Goal: Information Seeking & Learning: Learn about a topic

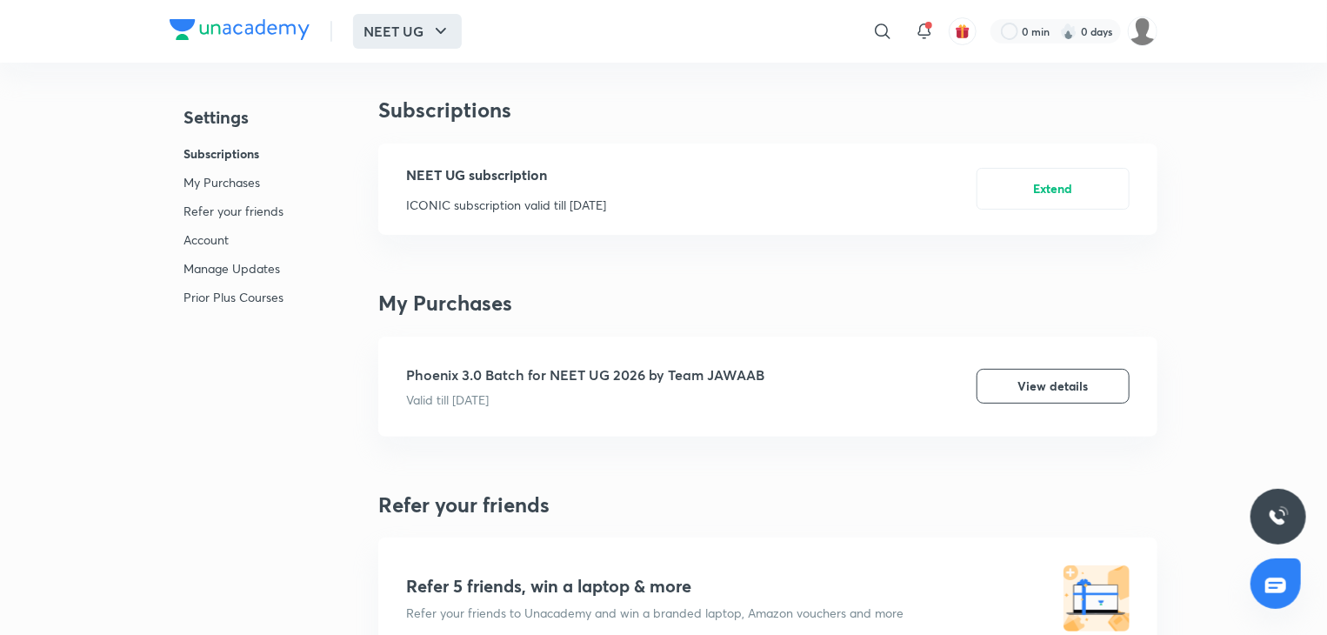
click at [419, 17] on button "NEET UG" at bounding box center [407, 31] width 109 height 35
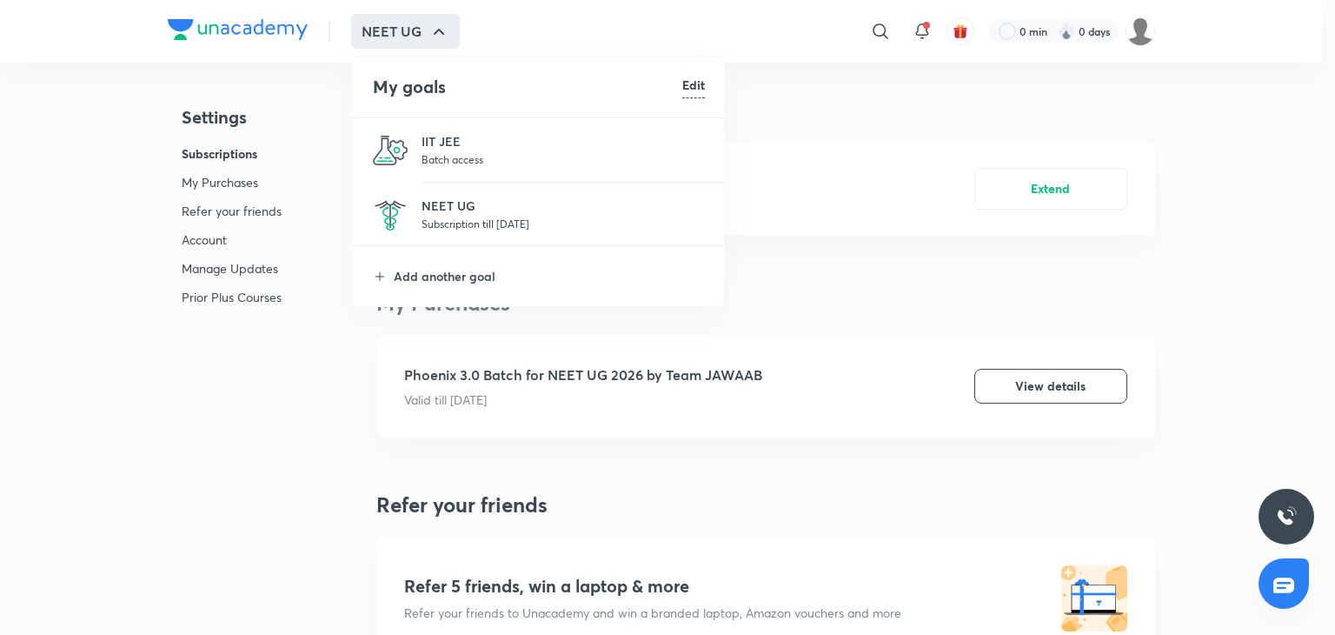
click at [461, 216] on p "Subscription till [DATE]" at bounding box center [563, 223] width 283 height 17
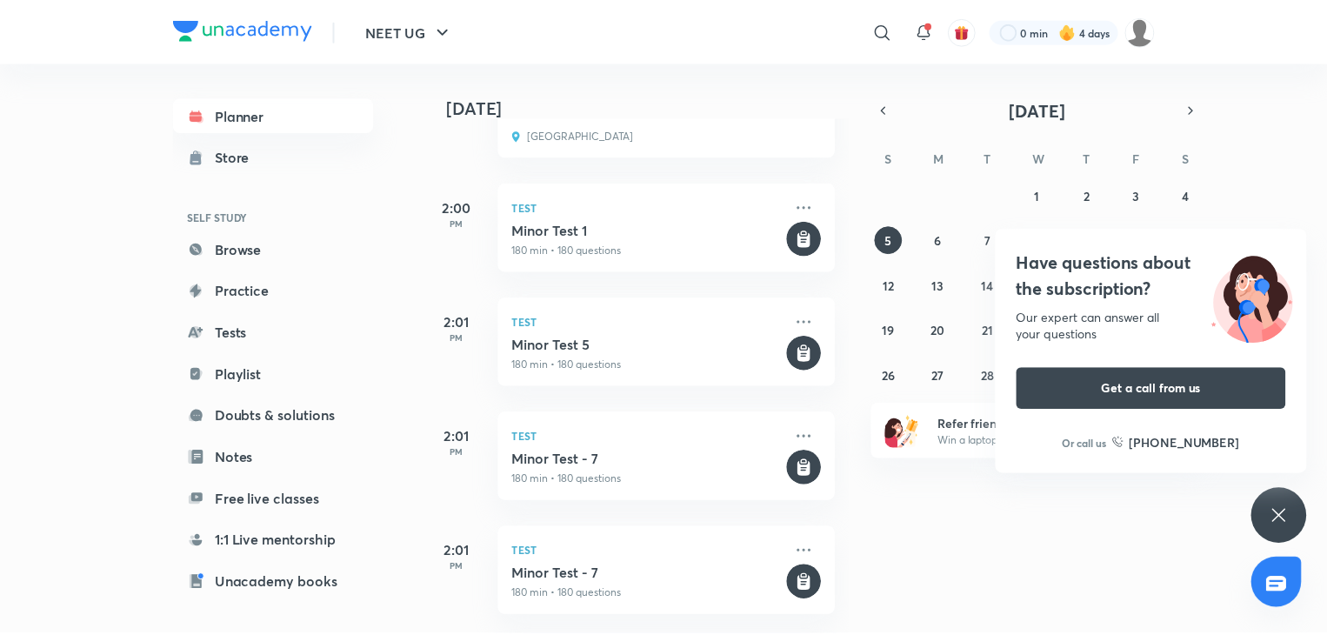
scroll to position [1208, 0]
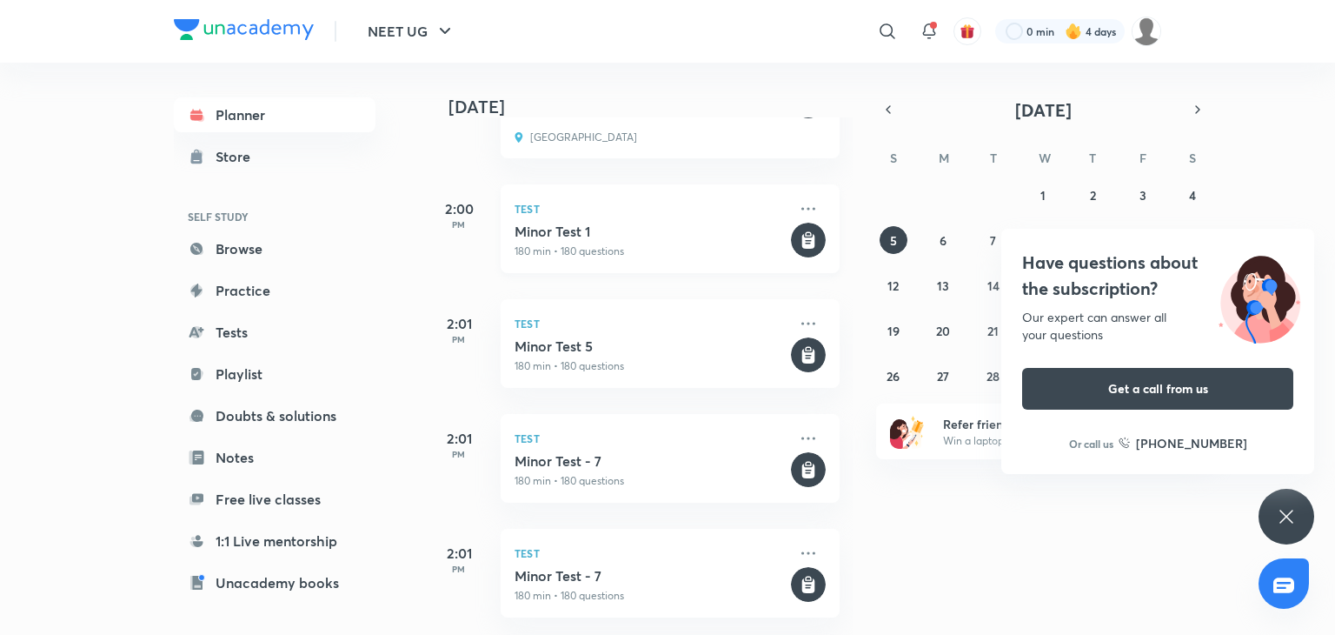
click at [529, 220] on div "Test Minor Test 1 180 min • 180 questions" at bounding box center [670, 228] width 339 height 89
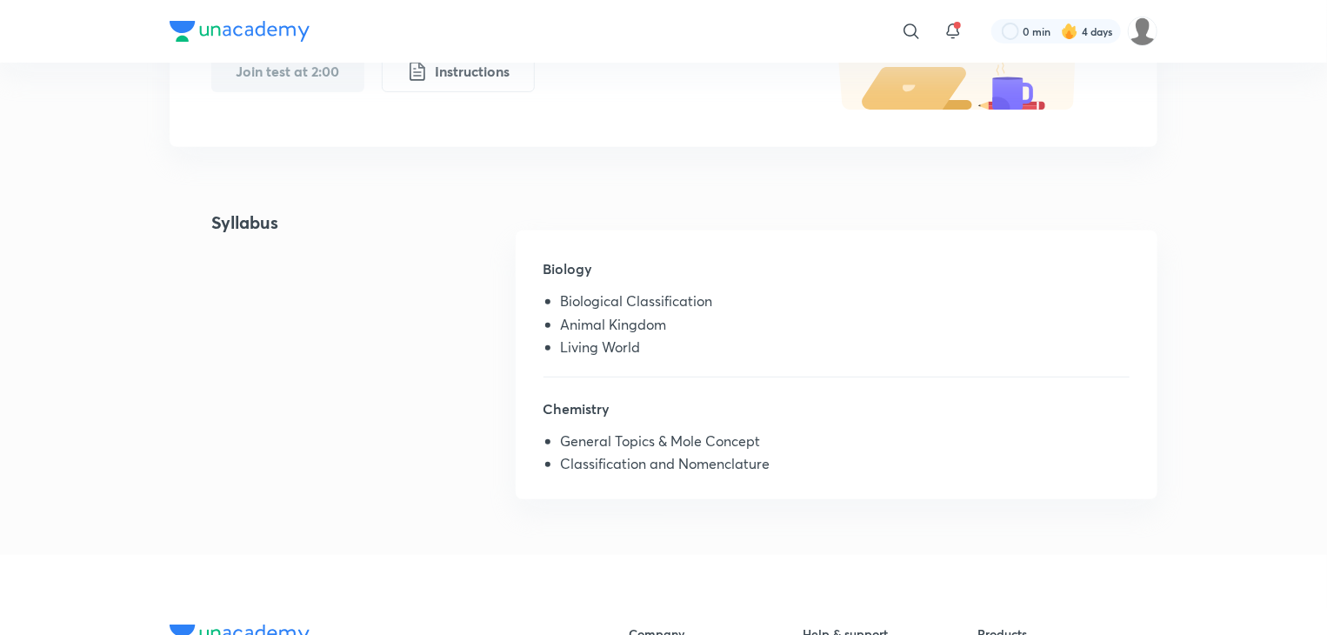
scroll to position [330, 0]
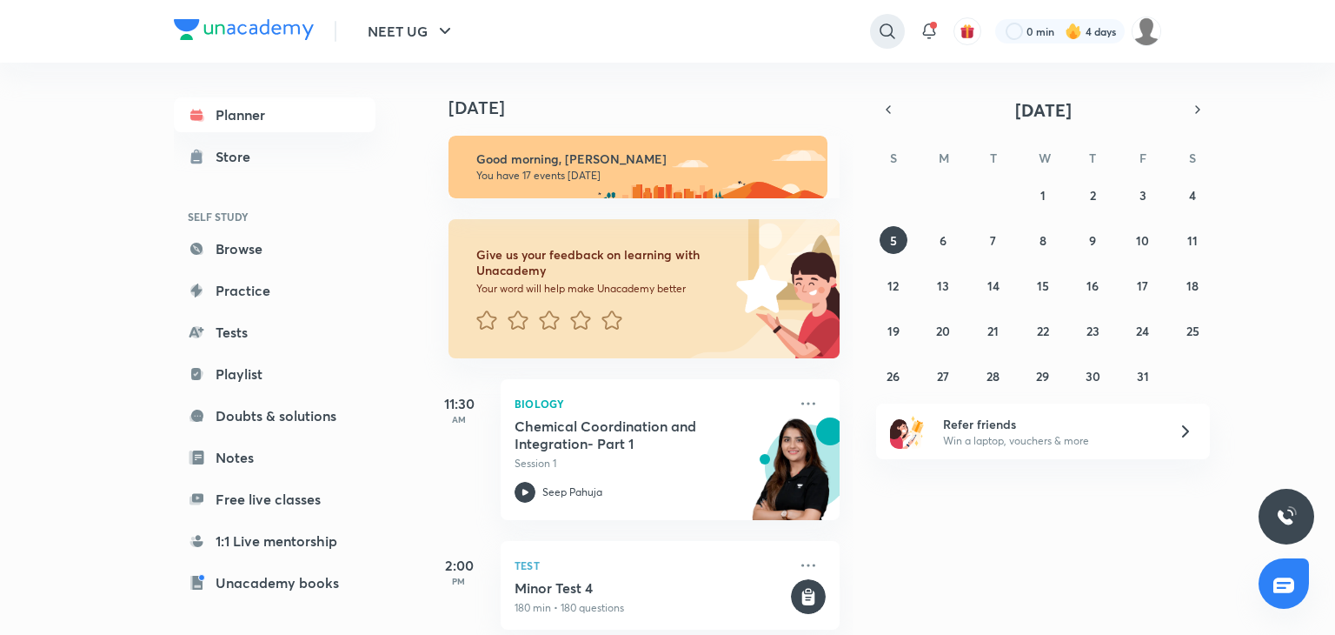
click at [884, 32] on icon at bounding box center [887, 31] width 21 height 21
click at [884, 32] on div "​" at bounding box center [745, 31] width 320 height 42
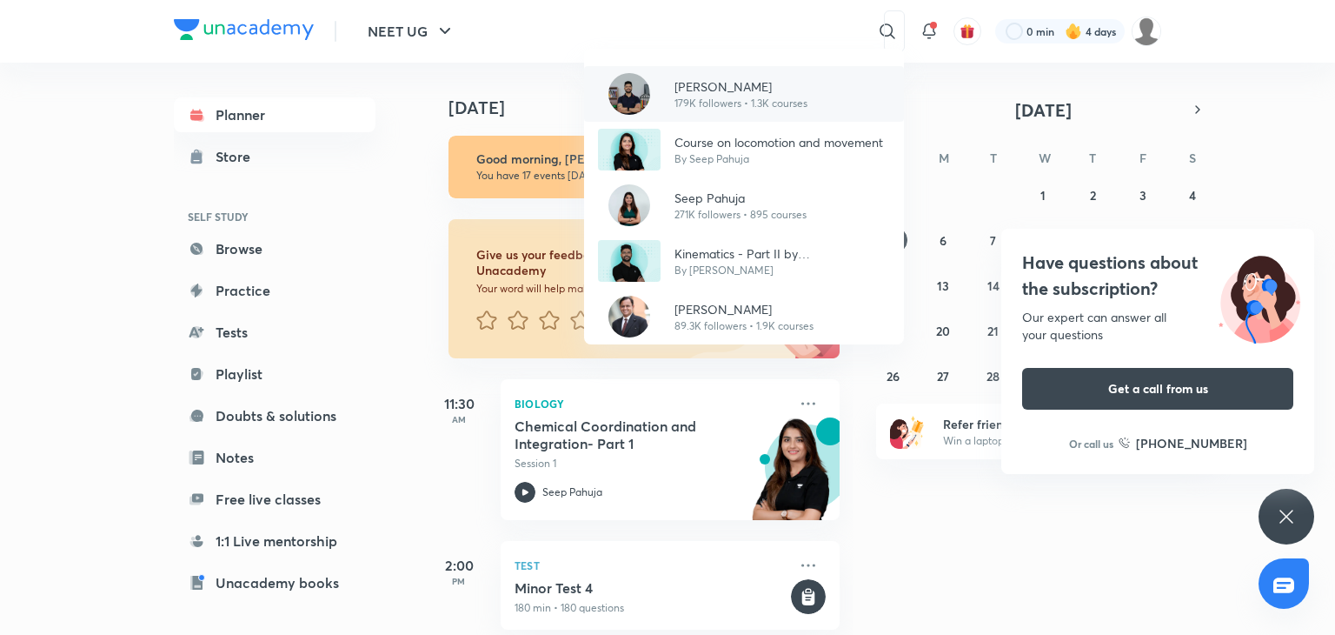
click at [737, 84] on p "[PERSON_NAME]" at bounding box center [741, 86] width 133 height 18
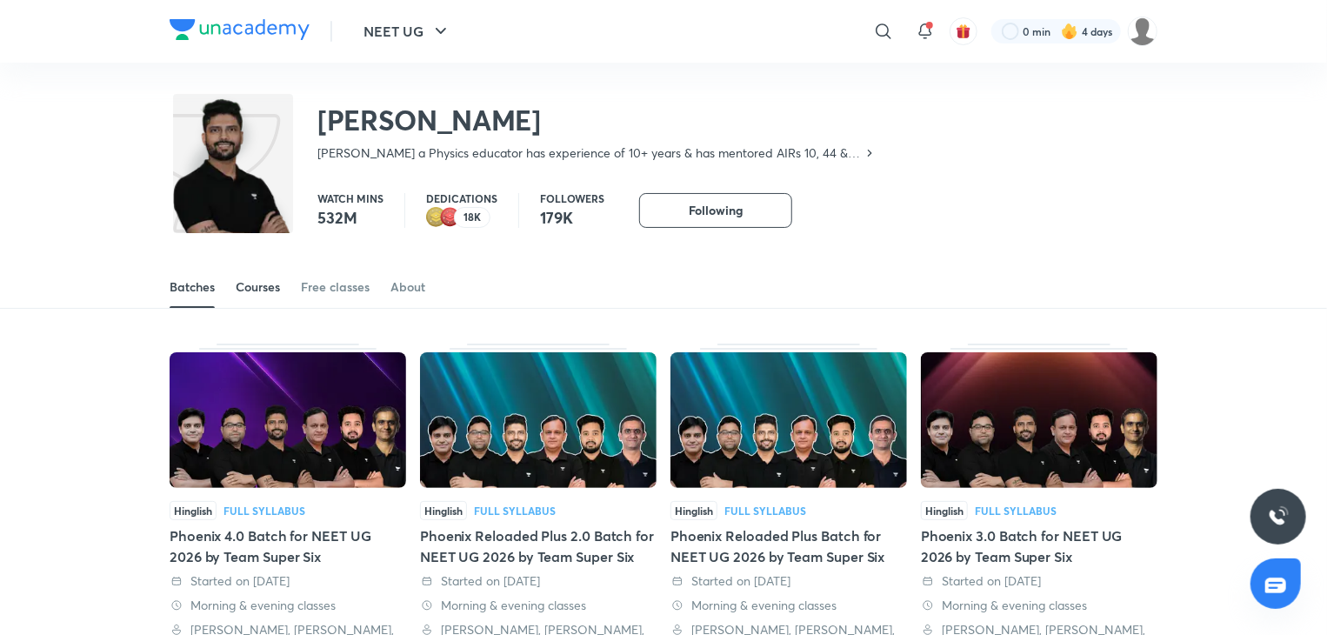
click at [259, 290] on div "Courses" at bounding box center [258, 286] width 44 height 17
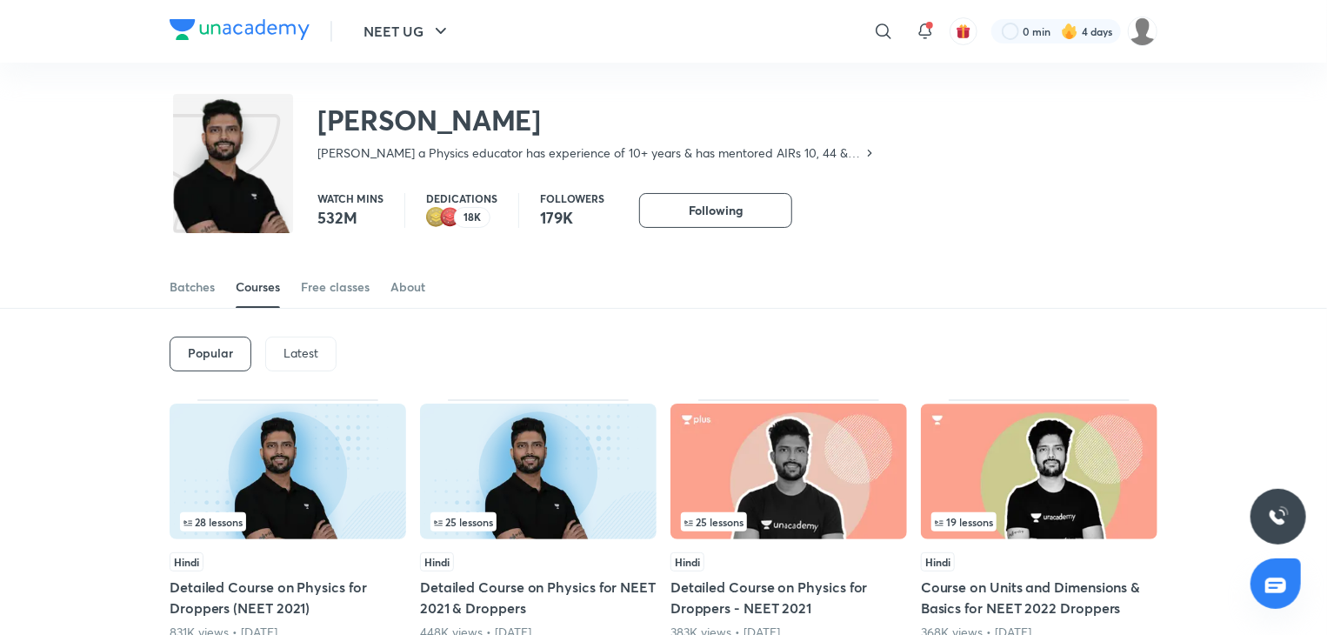
click at [302, 358] on p "Latest" at bounding box center [300, 353] width 35 height 14
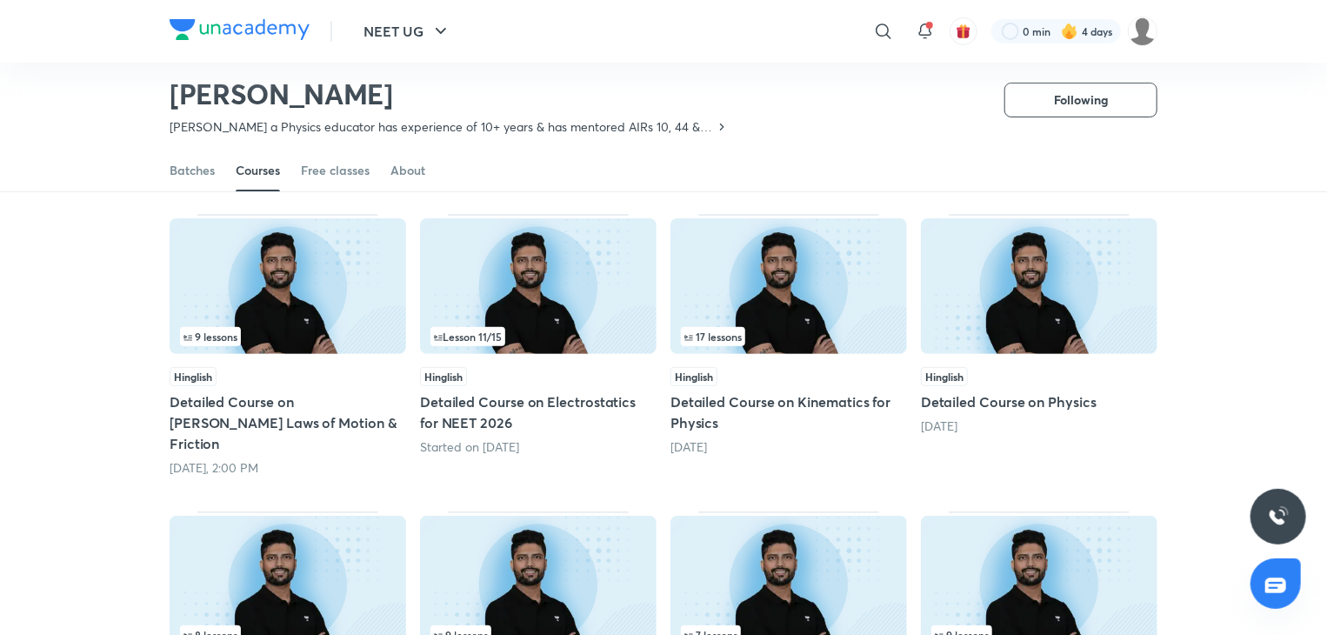
scroll to position [130, 0]
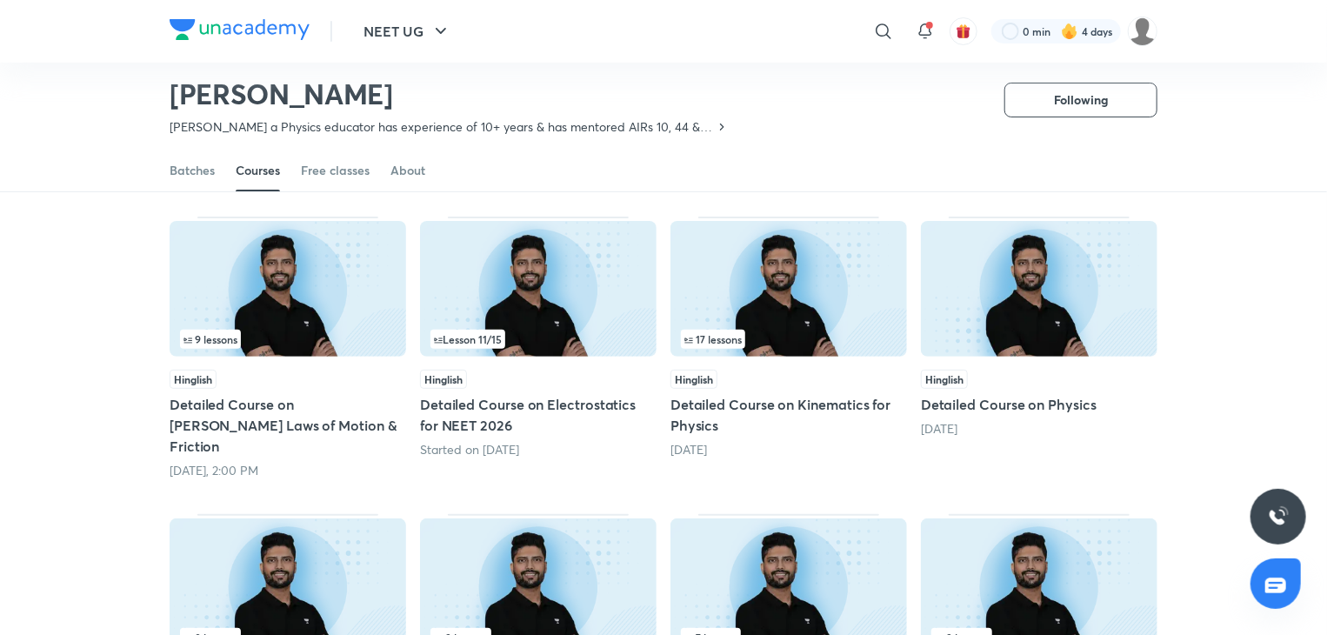
click at [296, 349] on img at bounding box center [288, 289] width 236 height 136
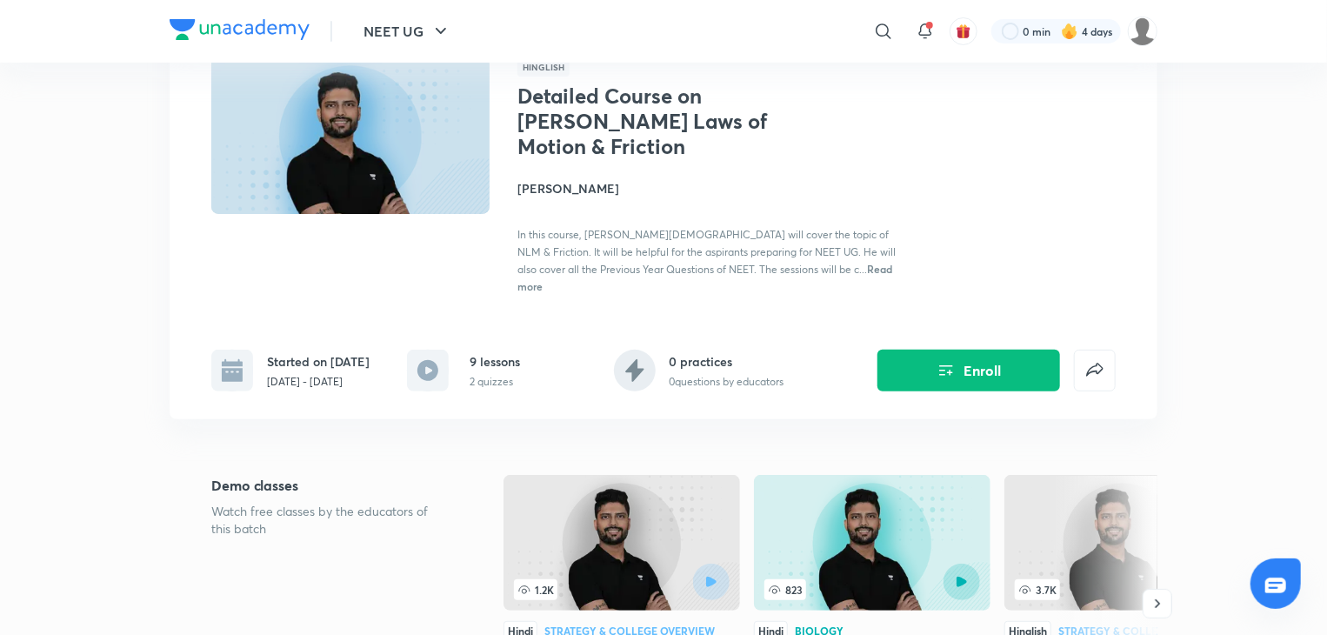
click at [363, 216] on img at bounding box center [350, 136] width 283 height 160
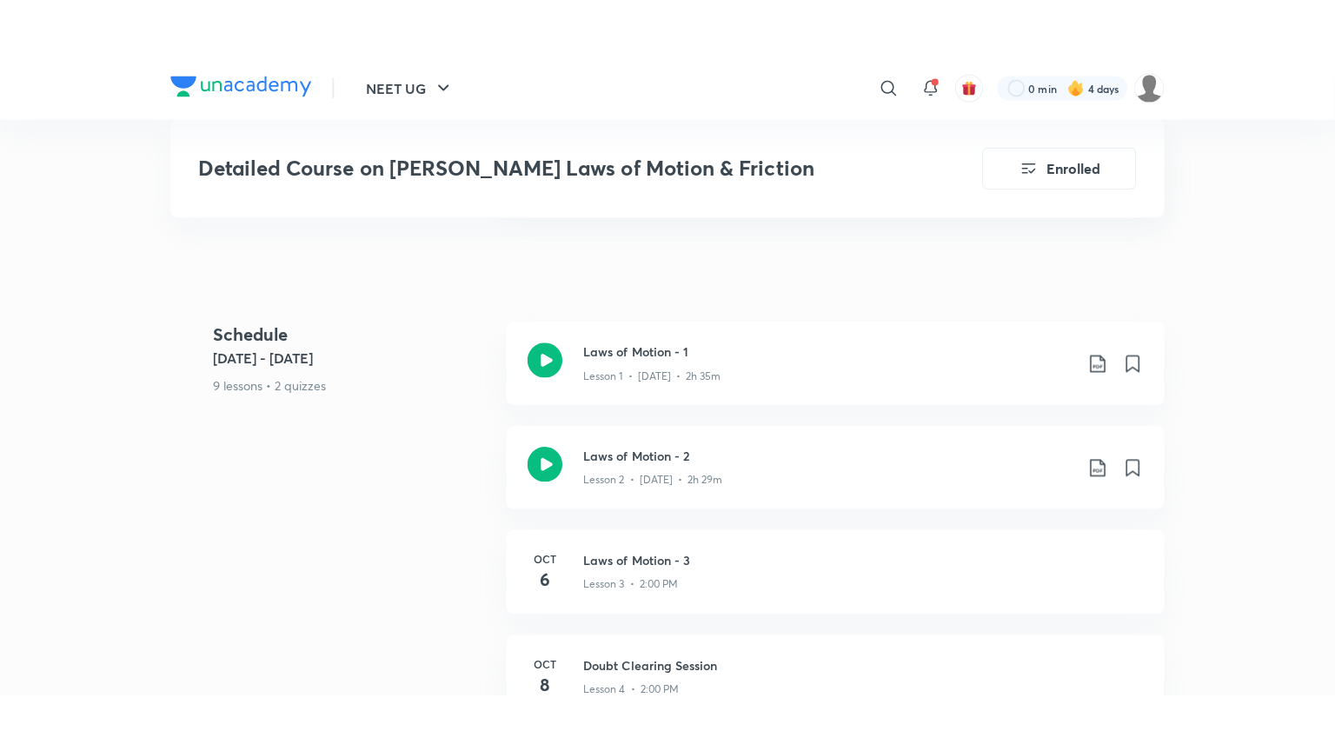
scroll to position [875, 0]
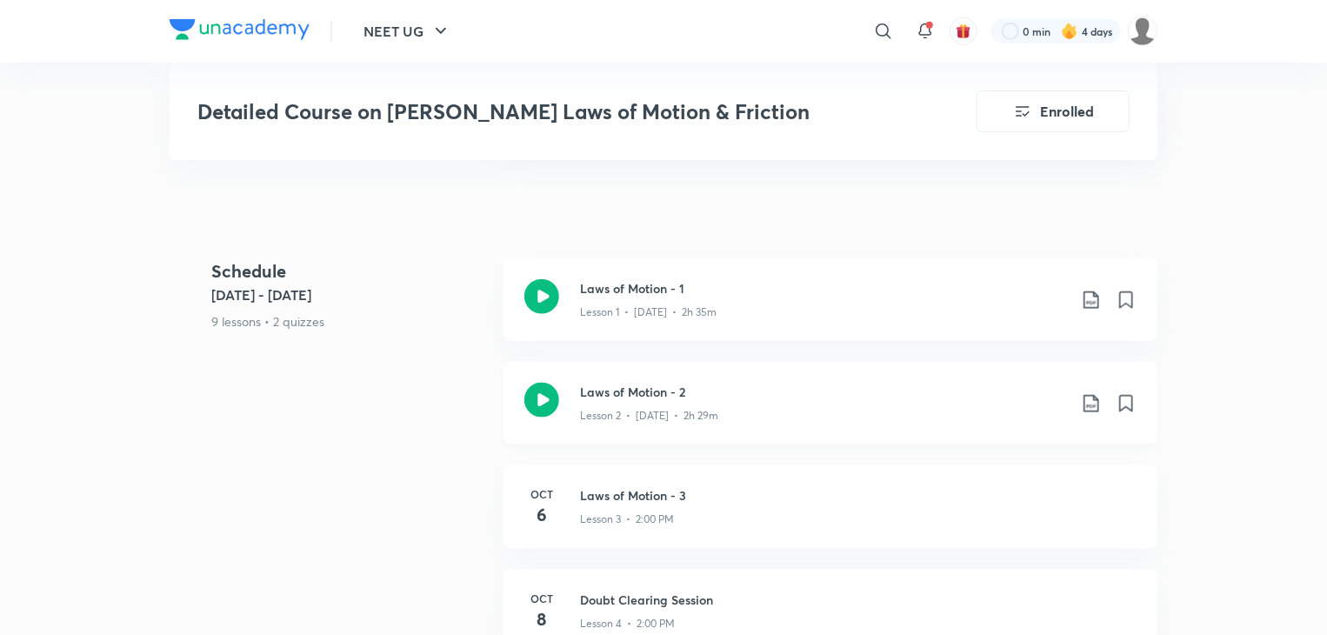
click at [542, 383] on icon at bounding box center [541, 400] width 35 height 35
